Goal: Communication & Community: Share content

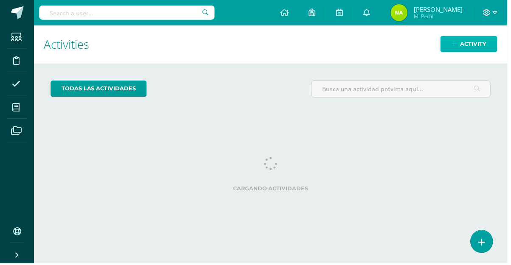
click at [453, 50] on link "Activity" at bounding box center [472, 44] width 57 height 17
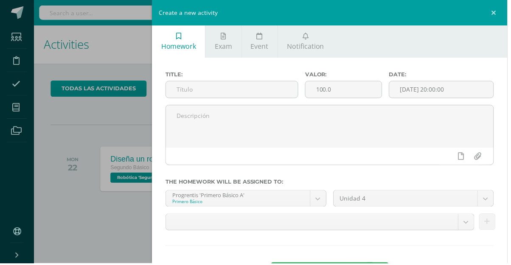
click at [313, 39] on link "Notification" at bounding box center [308, 41] width 56 height 33
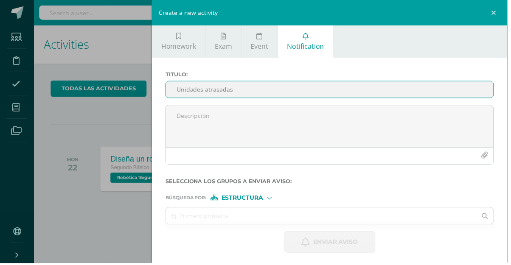
type input "Unidades atrasadas"
click at [434, 127] on textarea at bounding box center [332, 127] width 330 height 42
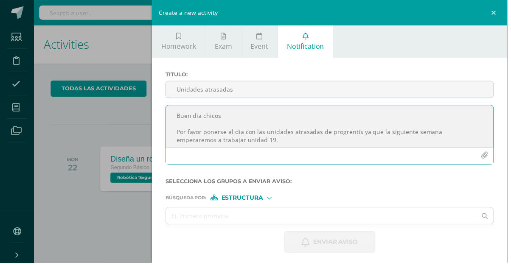
click at [355, 136] on textarea "Buen día chicos Por favor ponerse al día con las unidades atrasadas de progrent…" at bounding box center [332, 127] width 330 height 42
click at [256, 144] on textarea "Buen día chicos Por favor ponerse al día con las unidades atrasadas de progrent…" at bounding box center [332, 127] width 330 height 42
type textarea "Buen día chicos Por favor ponerse al día con las unidades atrasadas de progrent…"
click at [279, 221] on input "text" at bounding box center [323, 217] width 313 height 17
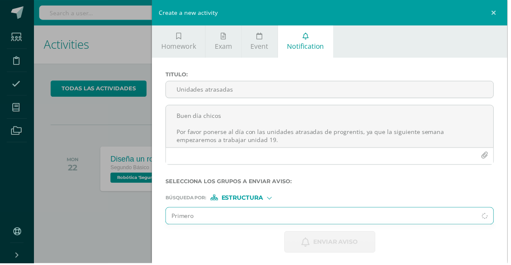
type input "Primero b"
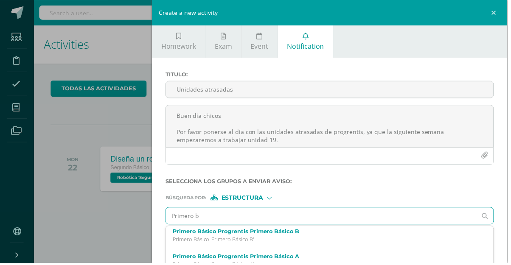
scroll to position [28, 0]
click at [287, 239] on p "Primero Básico 'Primero Básico B'" at bounding box center [325, 241] width 302 height 7
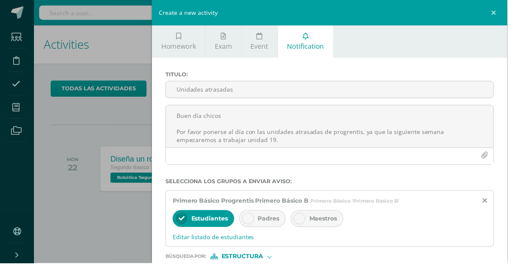
click at [259, 228] on div "Padres" at bounding box center [264, 220] width 47 height 17
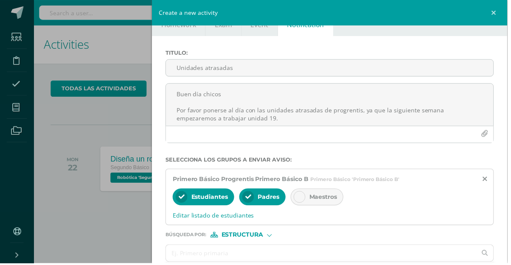
click at [282, 257] on input "text" at bounding box center [323, 255] width 313 height 17
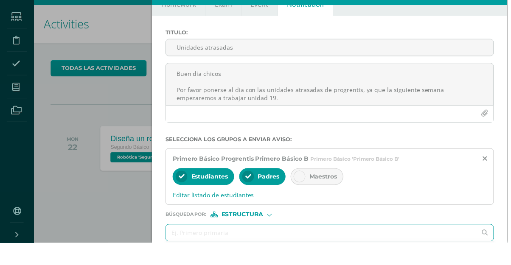
scroll to position [39, 0]
type input "N"
click at [255, 239] on span "Estructura" at bounding box center [244, 236] width 42 height 5
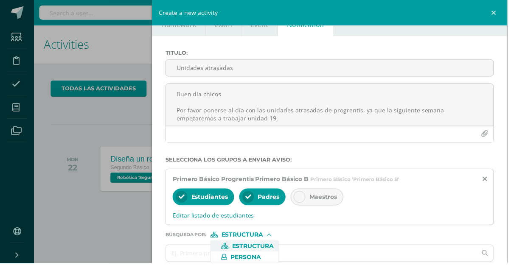
click at [267, 261] on label "Persona" at bounding box center [246, 259] width 58 height 6
click at [275, 257] on input "text" at bounding box center [323, 255] width 313 height 17
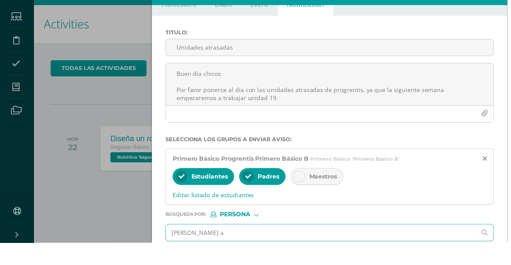
type input "[PERSON_NAME]"
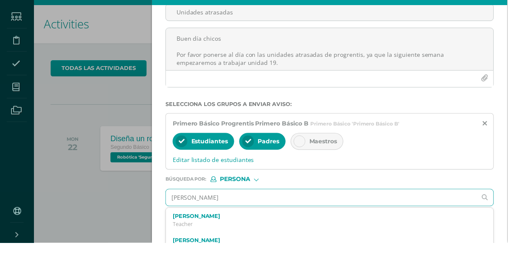
scroll to position [57, 0]
click at [252, 242] on div "[PERSON_NAME] Juarez Teacher" at bounding box center [325, 242] width 302 height 15
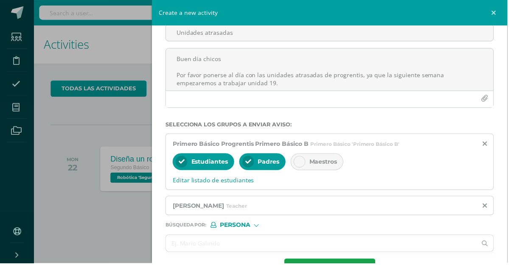
scroll to position [48, 0]
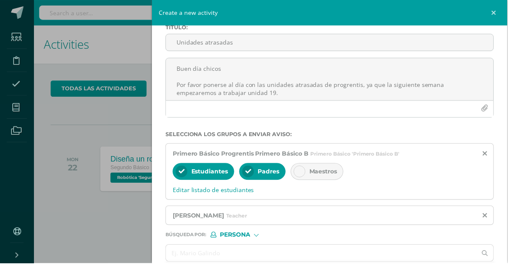
click at [297, 41] on input "Unidades atrasadas" at bounding box center [332, 42] width 330 height 17
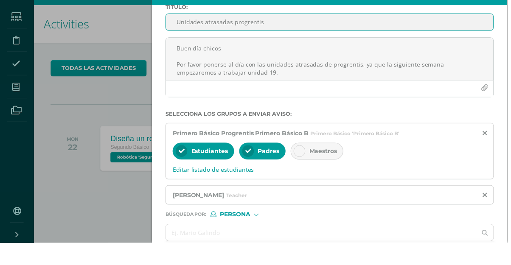
scroll to position [0, 0]
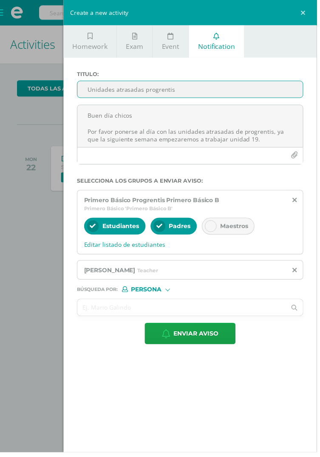
type input "Unidades atrasadas progrentis"
click at [217, 265] on span "Enviar aviso" at bounding box center [197, 337] width 45 height 21
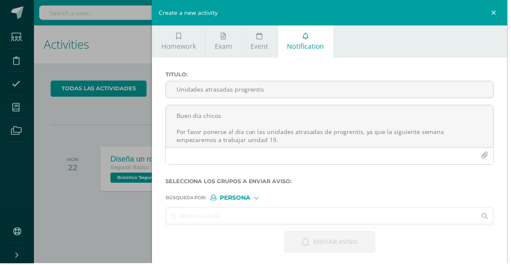
click at [73, 83] on div "Create a new activity Homework Exam Event Notification Title: Valor: 100.0 Date…" at bounding box center [255, 132] width 511 height 265
